Goal: Information Seeking & Learning: Learn about a topic

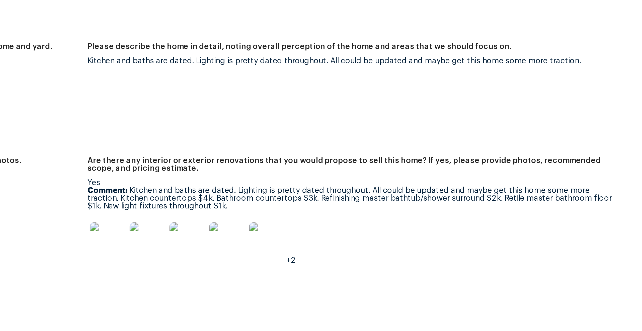
click at [400, 217] on img at bounding box center [400, 215] width 16 height 16
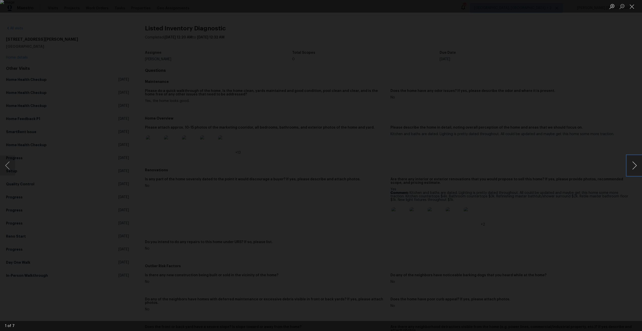
click at [634, 161] on button "Next image" at bounding box center [634, 165] width 15 height 20
click at [522, 158] on div "Lightbox" at bounding box center [321, 165] width 642 height 331
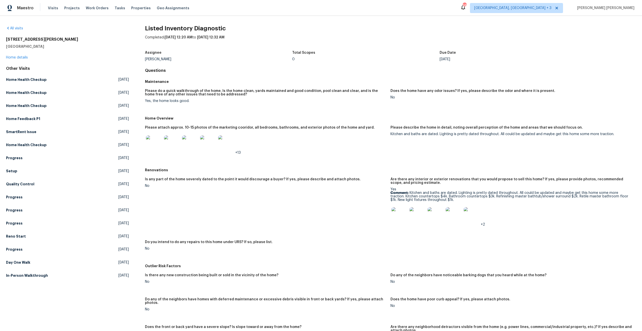
click at [429, 196] on p "Comment: Kitchen and baths are dated. Lighting is pretty dated throughout. All …" at bounding box center [512, 196] width 242 height 11
click at [466, 196] on p "Comment: Kitchen and baths are dated. Lighting is pretty dated throughout. All …" at bounding box center [512, 196] width 242 height 11
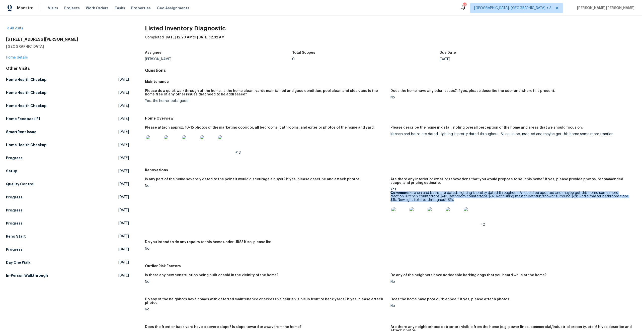
click at [466, 196] on p "Comment: Kitchen and baths are dated. Lighting is pretty dated throughout. All …" at bounding box center [512, 196] width 242 height 11
